Goal: Task Accomplishment & Management: Use online tool/utility

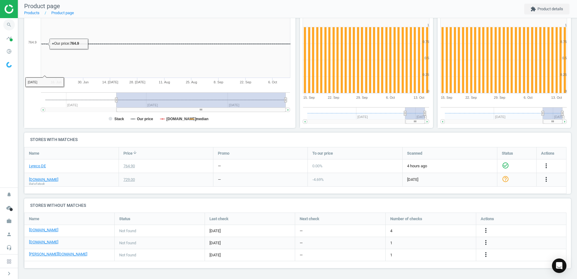
click at [9, 29] on icon "search" at bounding box center [8, 24] width 11 height 11
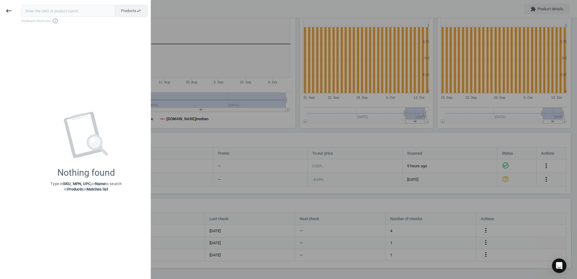
click at [192, 134] on div at bounding box center [288, 139] width 577 height 279
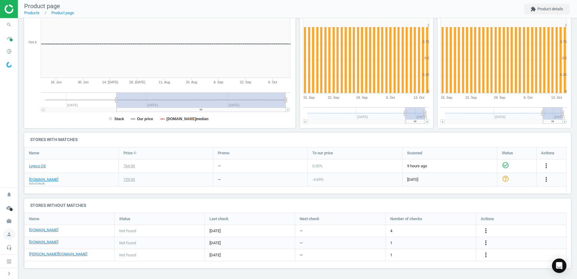
click at [8, 228] on icon "person" at bounding box center [8, 233] width 11 height 11
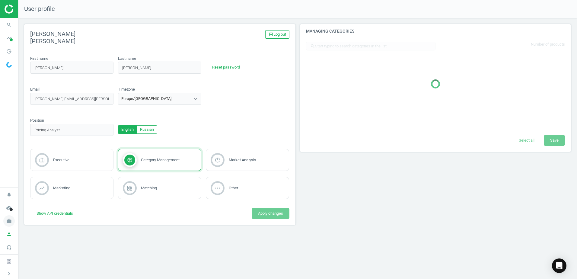
click at [9, 222] on icon "work" at bounding box center [8, 220] width 11 height 11
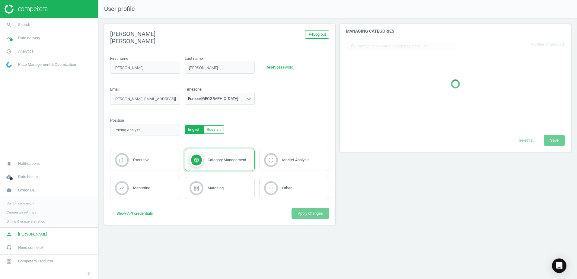
click at [32, 202] on span "Switch campaign" at bounding box center [20, 203] width 27 height 5
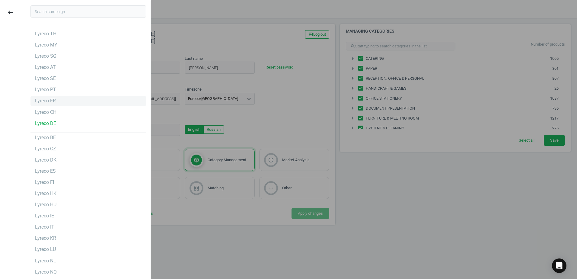
click at [70, 104] on div "Lyreco FR" at bounding box center [88, 101] width 116 height 10
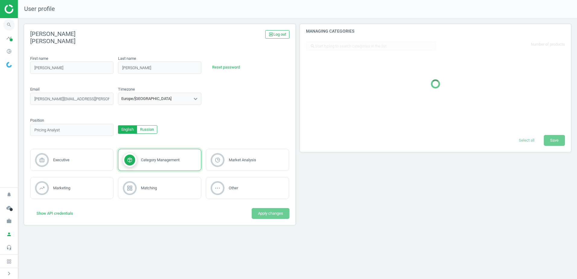
click at [11, 24] on icon "search" at bounding box center [8, 24] width 11 height 11
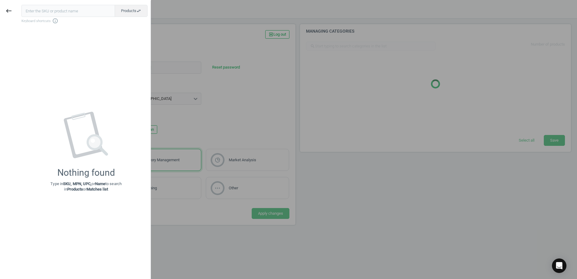
drag, startPoint x: 55, startPoint y: 9, endPoint x: 67, endPoint y: 15, distance: 13.6
click at [67, 15] on input "text" at bounding box center [67, 11] width 93 height 12
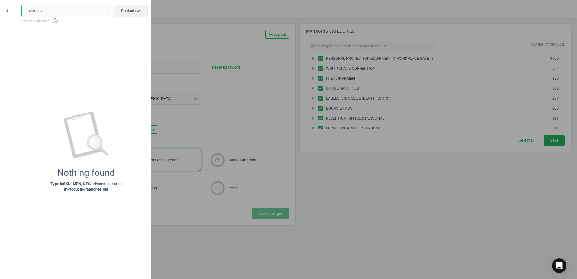
drag, startPoint x: 53, startPoint y: 13, endPoint x: 18, endPoint y: 14, distance: 34.7
click at [18, 14] on div "19290987 close Products swap_horiz Keyboard shortcuts info_outline Nothing foun…" at bounding box center [83, 140] width 133 height 279
paste input "8909854"
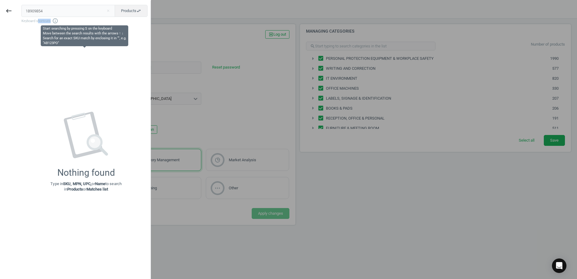
drag, startPoint x: 59, startPoint y: 17, endPoint x: 37, endPoint y: 17, distance: 21.7
click at [37, 17] on div "18909854 close Products swap_horiz Keyboard shortcuts info_outline" at bounding box center [85, 14] width 129 height 19
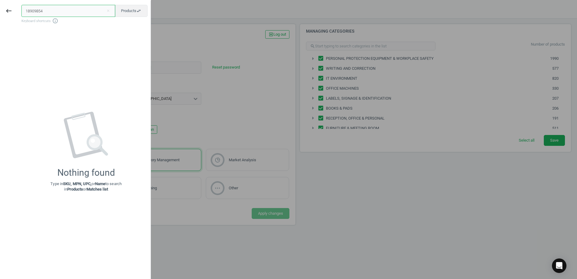
drag, startPoint x: 60, startPoint y: 14, endPoint x: 57, endPoint y: 10, distance: 5.1
click at [58, 10] on input "18909854" at bounding box center [68, 11] width 94 height 12
drag, startPoint x: 52, startPoint y: 10, endPoint x: 20, endPoint y: 10, distance: 32.9
click at [20, 10] on div "18909854 close Products swap_horiz Keyboard shortcuts info_outline Nothing foun…" at bounding box center [83, 140] width 133 height 279
paste input "3918613"
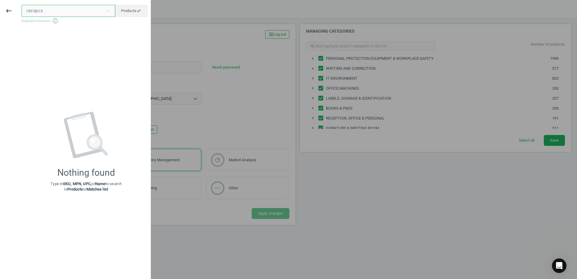
drag, startPoint x: 52, startPoint y: 12, endPoint x: -4, endPoint y: 10, distance: 56.4
click at [0, 10] on html "Group 2 Created with Sketch. ic/cloud_download/grey600 Created with Sketch. gra…" at bounding box center [288, 139] width 577 height 279
paste input "9824937"
type input "19824937"
click at [235, 102] on div at bounding box center [288, 139] width 577 height 279
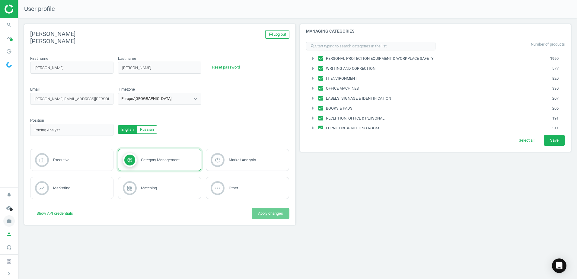
click at [10, 220] on icon "work" at bounding box center [8, 220] width 11 height 11
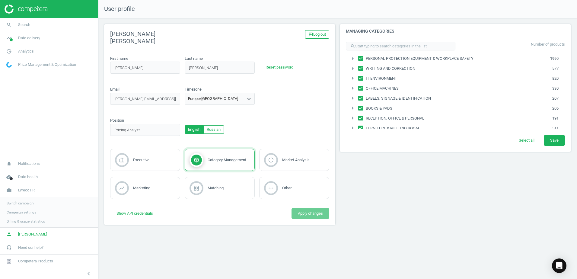
click at [15, 202] on span "Switch campaign" at bounding box center [20, 203] width 27 height 5
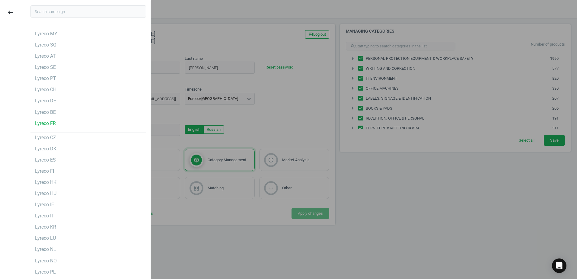
click at [210, 112] on div at bounding box center [288, 139] width 577 height 279
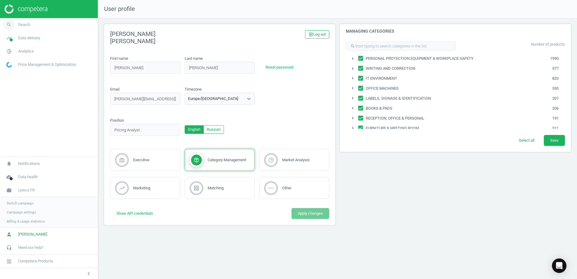
click at [11, 22] on icon "search" at bounding box center [8, 24] width 11 height 11
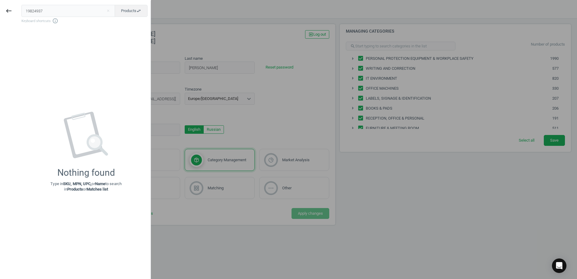
drag, startPoint x: 14, startPoint y: 17, endPoint x: -2, endPoint y: 14, distance: 16.3
click at [0, 14] on html "Group 2 Created with Sketch. ic/cloud_download/grey600 Created with Sketch. gra…" at bounding box center [288, 139] width 577 height 279
click at [188, 27] on div at bounding box center [288, 139] width 577 height 279
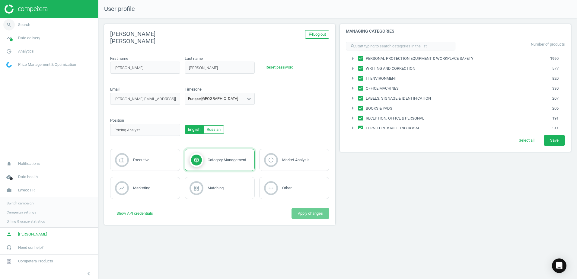
click at [14, 24] on icon "search" at bounding box center [8, 24] width 11 height 11
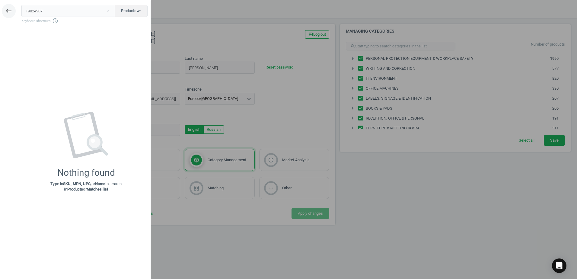
drag, startPoint x: 57, startPoint y: 8, endPoint x: 10, endPoint y: 12, distance: 46.9
click at [10, 12] on div "keyboard_backspace 19824937 close Products swap_horiz Keyboard shortcuts info_o…" at bounding box center [75, 140] width 151 height 279
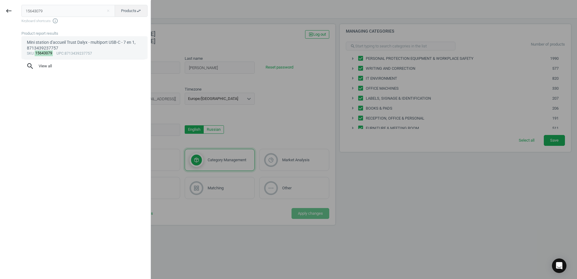
type input "15643079"
click at [66, 51] on div "sku : 15643079 upc :8713439237757" at bounding box center [85, 53] width 116 height 5
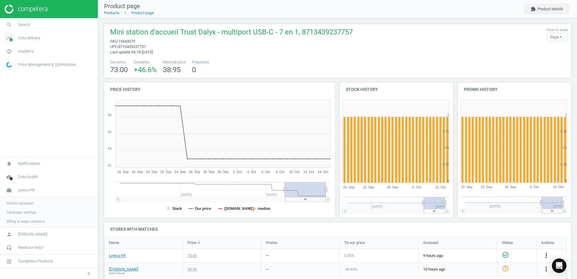
click at [11, 38] on span at bounding box center [11, 39] width 3 height 3
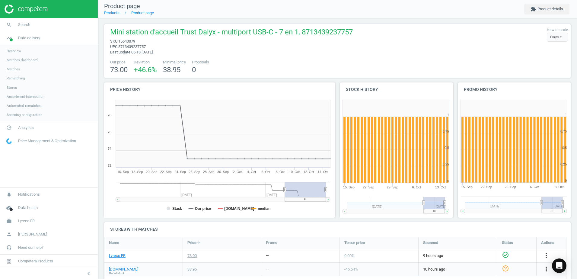
click at [14, 52] on span "Overview" at bounding box center [14, 51] width 14 height 5
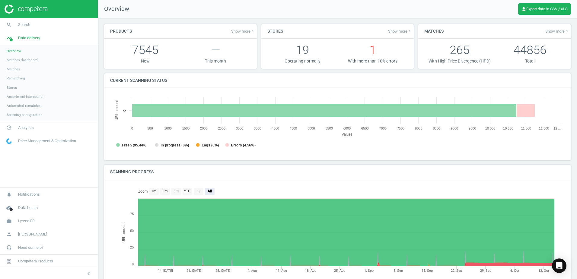
scroll to position [3, 3]
click at [39, 58] on link "Matches dashboard" at bounding box center [49, 59] width 98 height 9
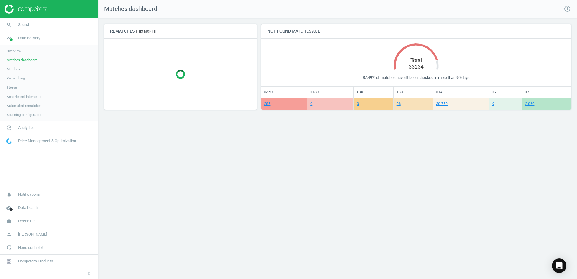
click at [28, 66] on link "Matches" at bounding box center [49, 69] width 98 height 9
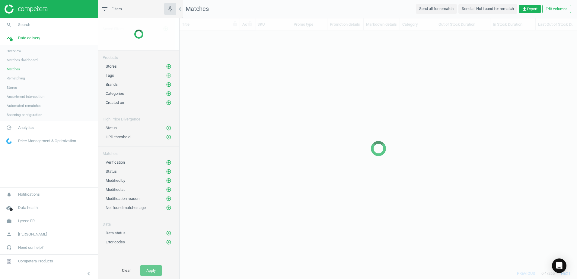
scroll to position [228, 393]
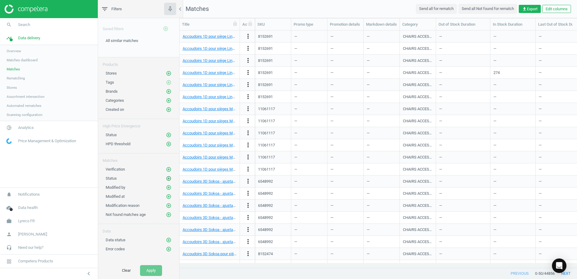
click at [168, 177] on icon "add_circle_outline" at bounding box center [168, 178] width 5 height 5
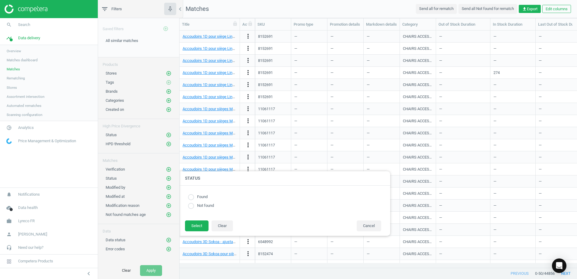
click at [195, 195] on label "Found" at bounding box center [201, 197] width 14 height 6
click at [191, 194] on input "radio" at bounding box center [191, 197] width 6 height 6
radio input "true"
click at [196, 224] on button "Select" at bounding box center [197, 225] width 24 height 11
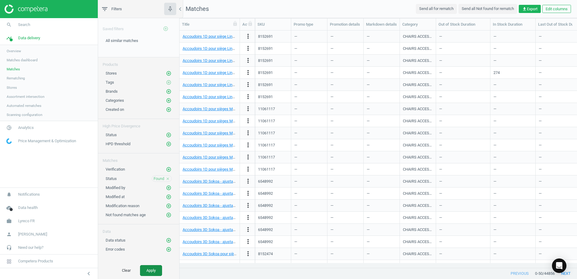
click at [153, 270] on button "Apply" at bounding box center [151, 270] width 22 height 11
click at [532, 8] on span "get_app Export" at bounding box center [529, 8] width 15 height 5
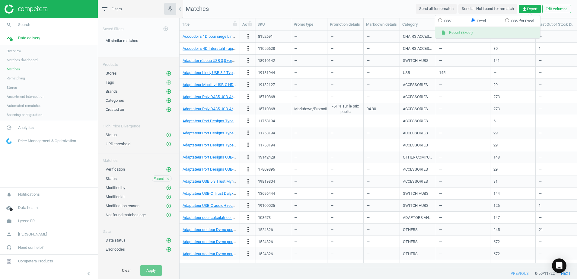
click at [465, 32] on button "insert_drive_file Report (Excel)" at bounding box center [487, 32] width 105 height 11
click at [24, 28] on link "search Search" at bounding box center [49, 24] width 98 height 13
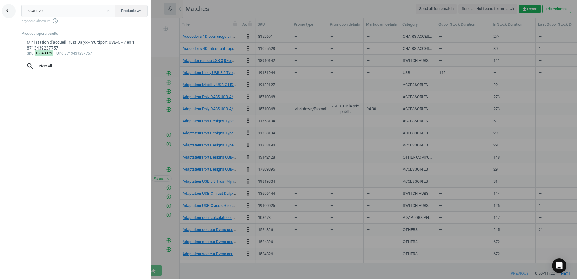
drag, startPoint x: 62, startPoint y: 13, endPoint x: 9, endPoint y: 11, distance: 52.8
click at [9, 11] on div "keyboard_backspace 15643079 close Products swap_horiz Keyboard shortcuts info_o…" at bounding box center [75, 140] width 151 height 279
type input "6542332"
drag, startPoint x: 78, startPoint y: 46, endPoint x: 77, endPoint y: 49, distance: 3.1
click at [78, 46] on div "Ruban adhésif d'emballage Tesa 4280 - 50 mm x 66 m - havane - lot de 6, 4005801…" at bounding box center [85, 46] width 116 height 12
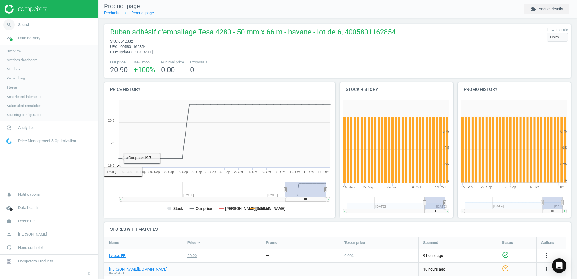
click at [17, 26] on span "search" at bounding box center [9, 24] width 18 height 13
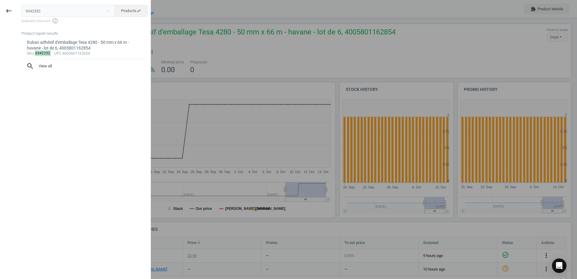
drag, startPoint x: 54, startPoint y: 12, endPoint x: 18, endPoint y: 18, distance: 35.7
click at [19, 18] on div "6542332 close Products swap_horiz Keyboard shortcuts info_outline Product repor…" at bounding box center [83, 140] width 133 height 279
type input "15643079"
click at [51, 45] on div "Mini station d'accueil Trust Dalyx - multiport USB-C - 7 en 1, 8713439237757" at bounding box center [85, 46] width 116 height 12
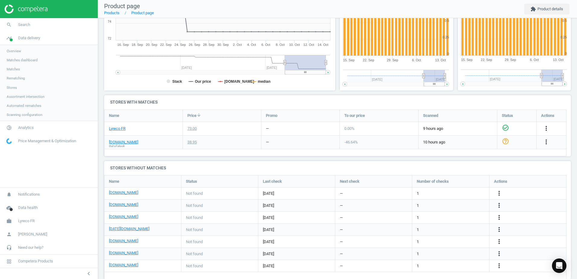
scroll to position [138, 0]
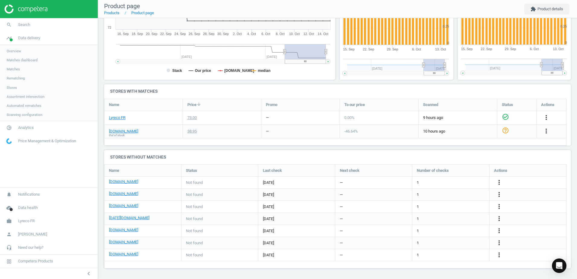
click at [15, 97] on span "Assortment intersection" at bounding box center [26, 96] width 38 height 5
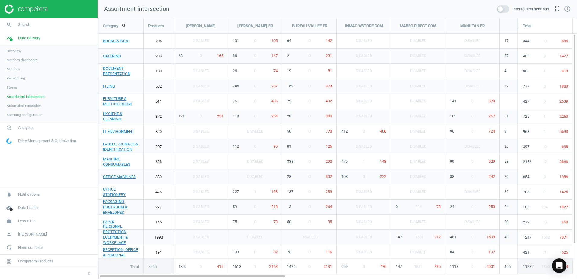
scroll to position [270, 488]
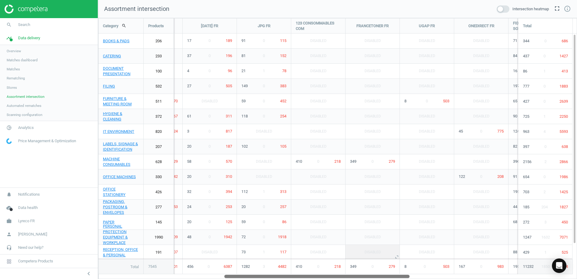
drag, startPoint x: 269, startPoint y: 277, endPoint x: 393, endPoint y: 245, distance: 127.6
click at [393, 245] on div "Category search Products BERNARD FR BRUNEAU FR BUREAU VALLEE FR INMAC WSTORE CO…" at bounding box center [337, 148] width 479 height 261
click at [191, 41] on span "17" at bounding box center [190, 40] width 4 height 5
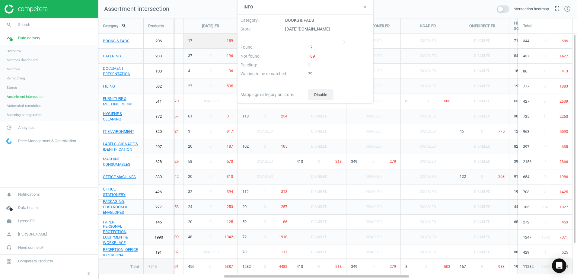
click at [309, 46] on div "17" at bounding box center [338, 48] width 67 height 9
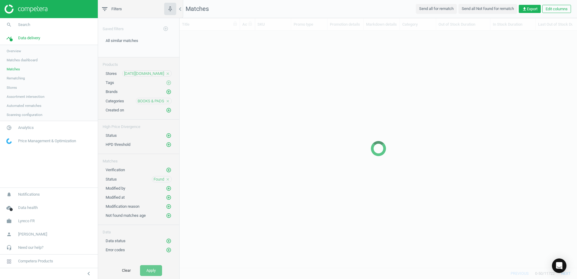
scroll to position [228, 393]
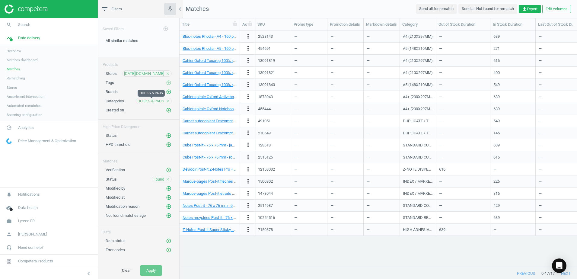
click at [150, 98] on div "BOOKS & PADS close" at bounding box center [154, 101] width 36 height 6
click at [152, 98] on span "BOOKS & PADS" at bounding box center [151, 100] width 27 height 5
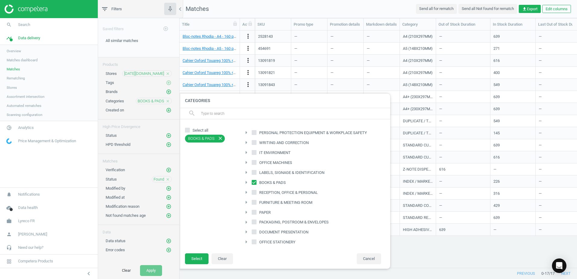
click at [246, 183] on icon "arrow_right" at bounding box center [245, 182] width 7 height 7
click at [255, 210] on input "PADS" at bounding box center [257, 211] width 4 height 4
checkbox input "true"
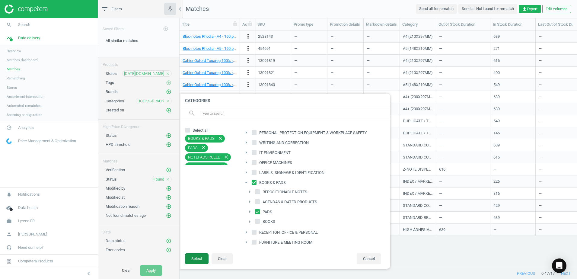
click at [201, 255] on button "Select" at bounding box center [197, 258] width 24 height 11
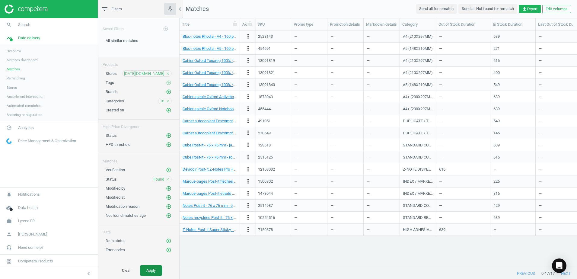
click at [153, 270] on button "Apply" at bounding box center [151, 270] width 22 height 11
click at [161, 102] on span "16" at bounding box center [162, 100] width 4 height 5
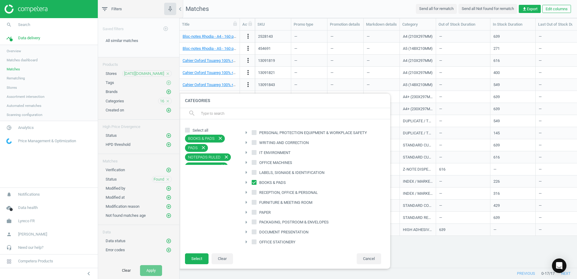
click at [245, 180] on icon "arrow_right" at bounding box center [245, 182] width 7 height 7
click at [252, 215] on icon "arrow_right" at bounding box center [249, 211] width 7 height 7
click at [254, 211] on div "arrow_drop_down" at bounding box center [250, 212] width 9 height 8
click at [257, 210] on input "PADS" at bounding box center [257, 211] width 4 height 4
checkbox input "false"
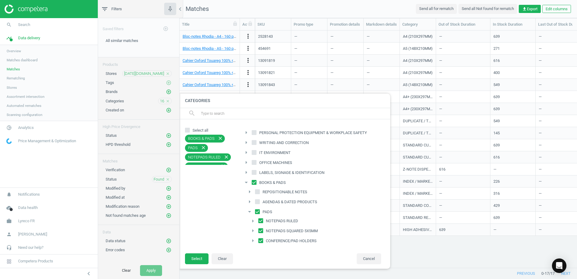
checkbox input "false"
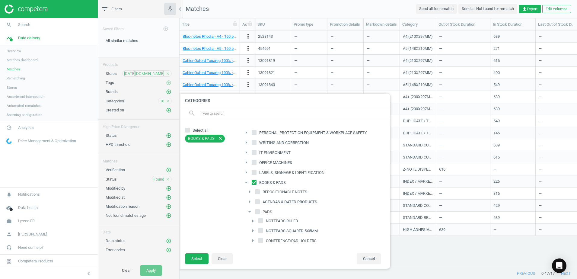
click at [258, 194] on span at bounding box center [257, 192] width 5 height 5
click at [258, 193] on input "REPOSITIONABLE NOTES" at bounding box center [257, 191] width 4 height 4
checkbox input "true"
click at [203, 254] on button "Select" at bounding box center [197, 258] width 24 height 11
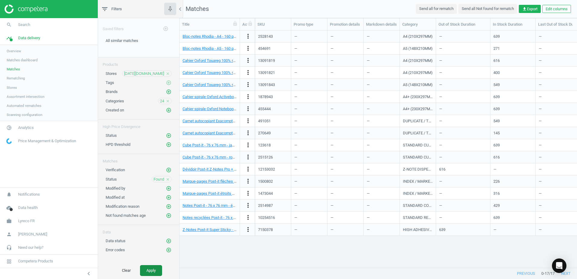
click at [155, 268] on button "Apply" at bounding box center [151, 270] width 22 height 11
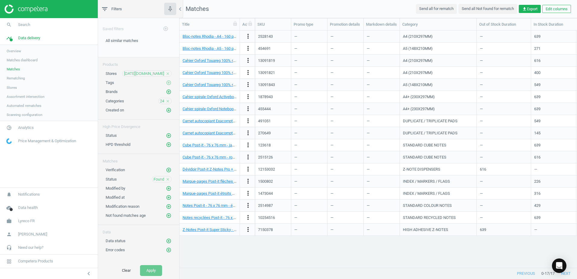
drag, startPoint x: 435, startPoint y: 26, endPoint x: 476, endPoint y: 41, distance: 43.4
click at [476, 41] on div "Title Actions SKU Promo type Promotion details Markdown details Category Out of…" at bounding box center [377, 142] width 397 height 249
click at [530, 10] on span "get_app Export" at bounding box center [529, 8] width 15 height 5
click at [466, 31] on button "insert_drive_file Report (Excel)" at bounding box center [487, 32] width 105 height 11
click at [21, 25] on span "Search" at bounding box center [24, 24] width 12 height 5
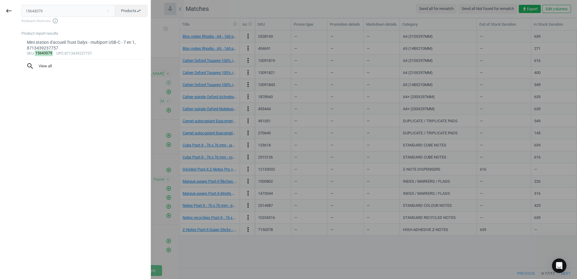
drag, startPoint x: 53, startPoint y: 11, endPoint x: 19, endPoint y: 12, distance: 33.8
click at [19, 11] on div "15643079 close Products swap_horiz Keyboard shortcuts info_outline Product repo…" at bounding box center [83, 140] width 133 height 279
type input "12153032"
click at [79, 40] on div "Dévidoir Post-it Z-Notes Pro + 1 bloc Z-Notes 76 x 76 mm jaune, 04891203054381" at bounding box center [85, 46] width 116 height 12
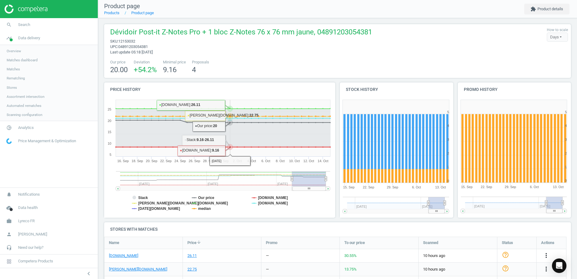
scroll to position [69, 0]
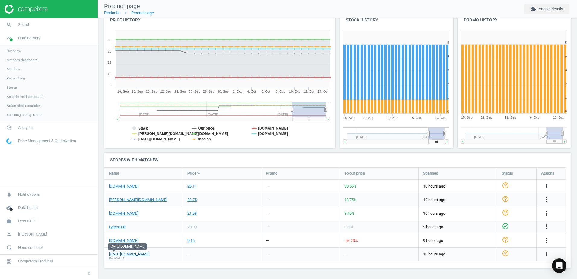
click at [119, 254] on link "raja.fr" at bounding box center [129, 253] width 40 height 5
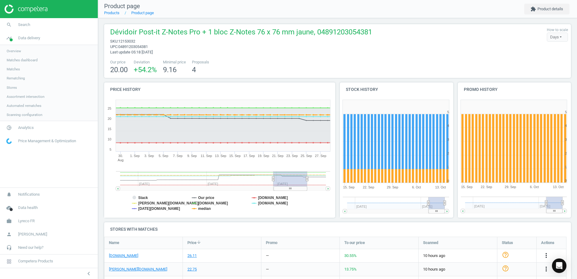
drag, startPoint x: 201, startPoint y: 208, endPoint x: 166, endPoint y: 220, distance: 37.2
click at [166, 220] on div "Price history Created with Highstock 6.2.0 Stack Our price bureau-vallee.fr bru…" at bounding box center [220, 152] width 236 height 140
click at [305, 177] on rect at bounding box center [290, 178] width 34 height 15
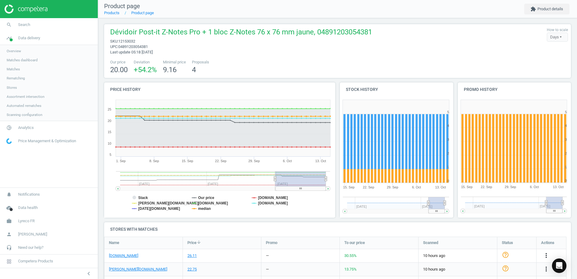
drag, startPoint x: 308, startPoint y: 177, endPoint x: 311, endPoint y: 181, distance: 5.2
click at [338, 189] on div "Price history Created with Highstock 6.2.0 Stack Our price bureau-vallee.fr bru…" at bounding box center [337, 152] width 471 height 140
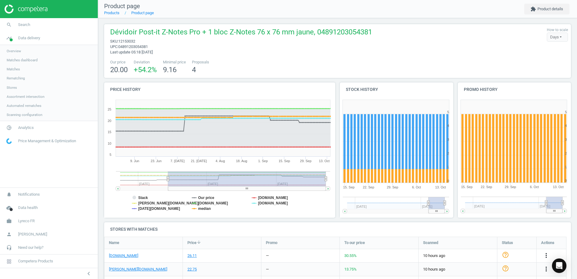
drag, startPoint x: 274, startPoint y: 178, endPoint x: 133, endPoint y: 240, distance: 155.0
click at [133, 240] on div "Dévidoir Post-it Z-Notes Pro + 1 bloc Z-Notes 76 x 76 mm jaune, 04891203054381 …" at bounding box center [337, 183] width 479 height 330
